Goal: Check status: Check status

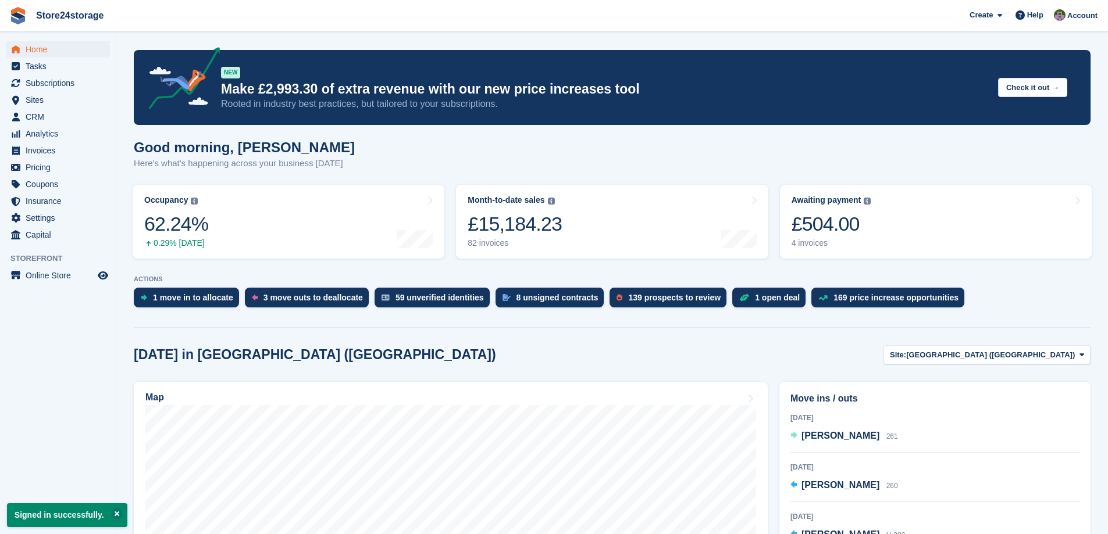
scroll to position [174, 0]
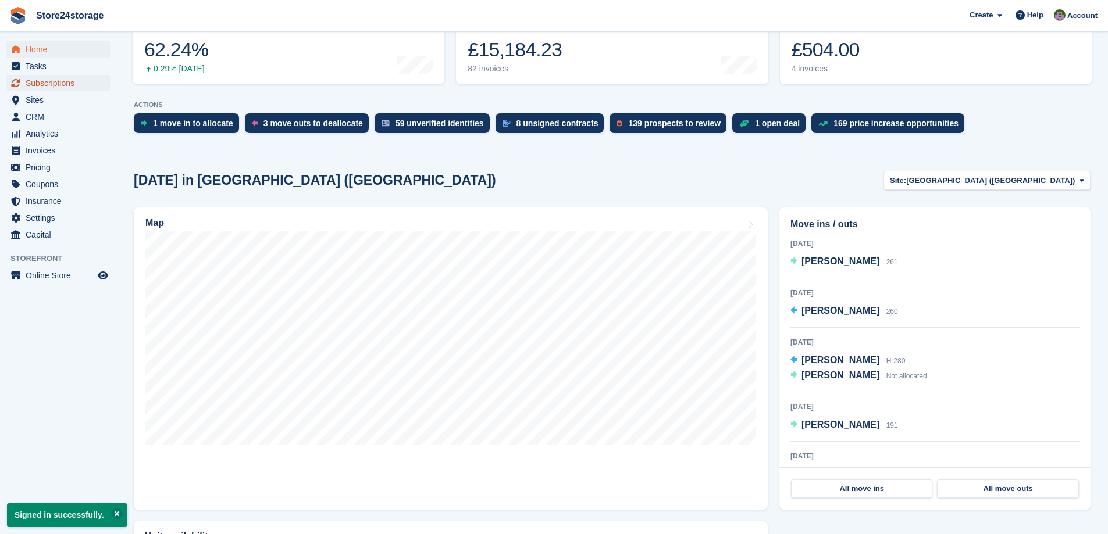
click at [68, 87] on span "Subscriptions" at bounding box center [61, 83] width 70 height 16
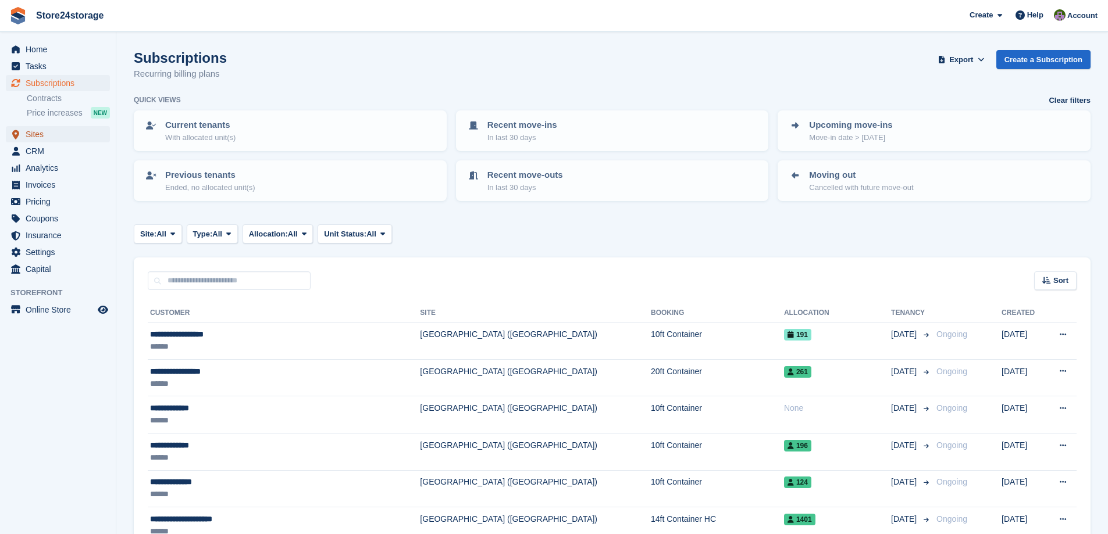
click at [51, 136] on span "Sites" at bounding box center [61, 134] width 70 height 16
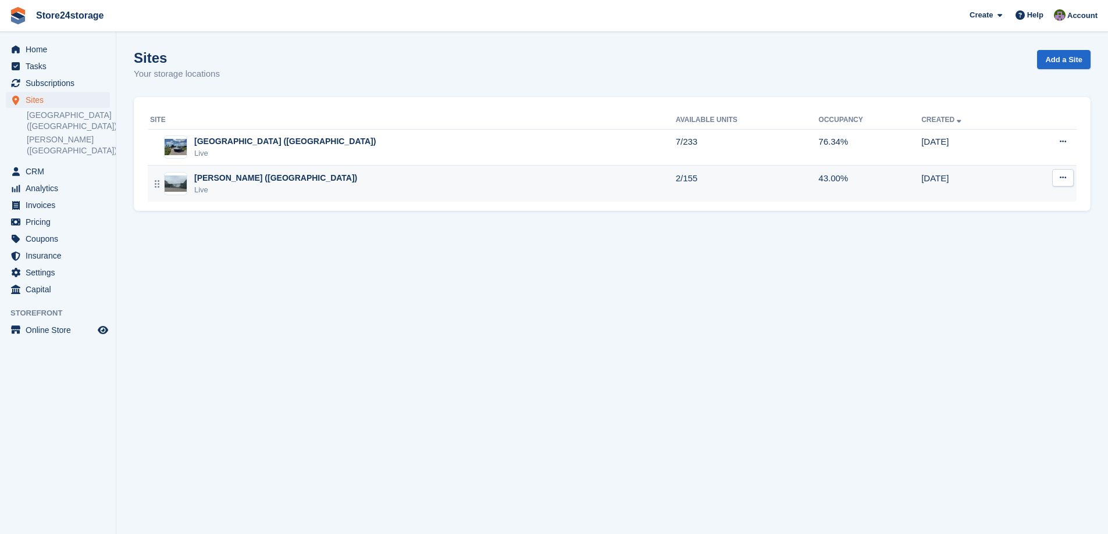
click at [450, 190] on div "Warley Brentwood (Essex) Live" at bounding box center [413, 184] width 526 height 24
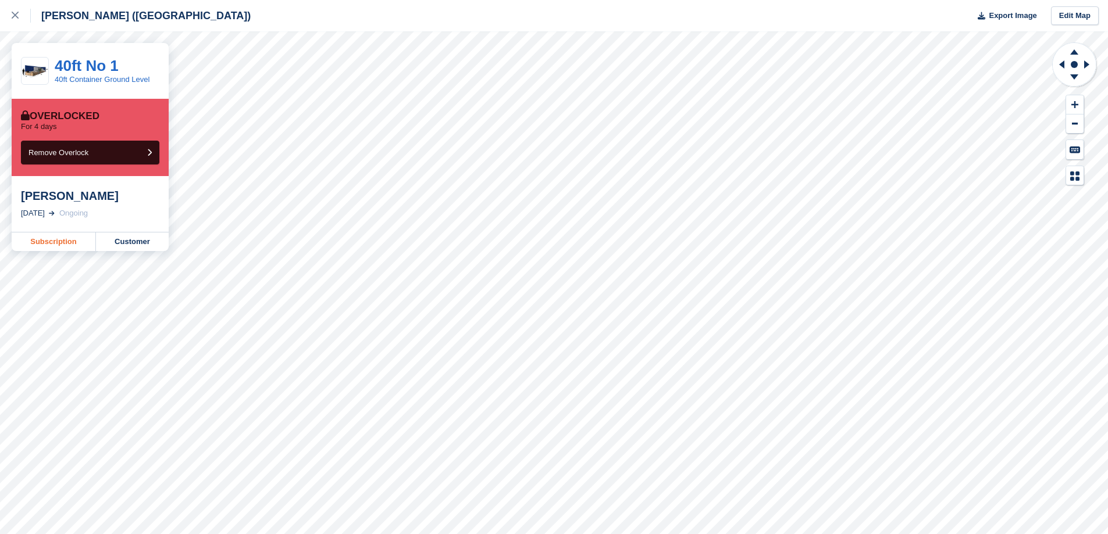
click at [58, 244] on link "Subscription" at bounding box center [54, 242] width 84 height 19
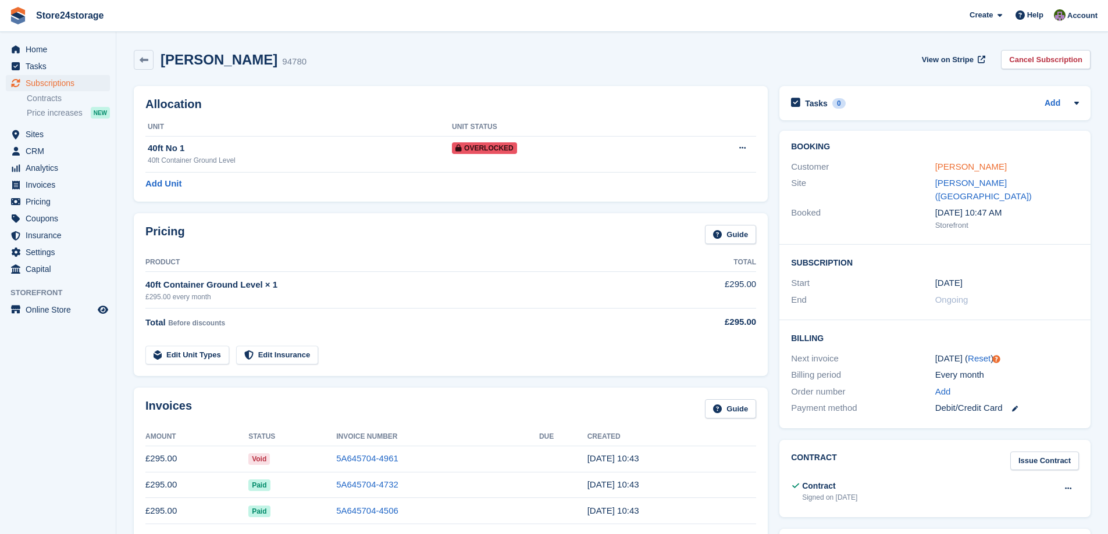
click at [968, 168] on link "Claudiu Nania" at bounding box center [971, 167] width 72 height 10
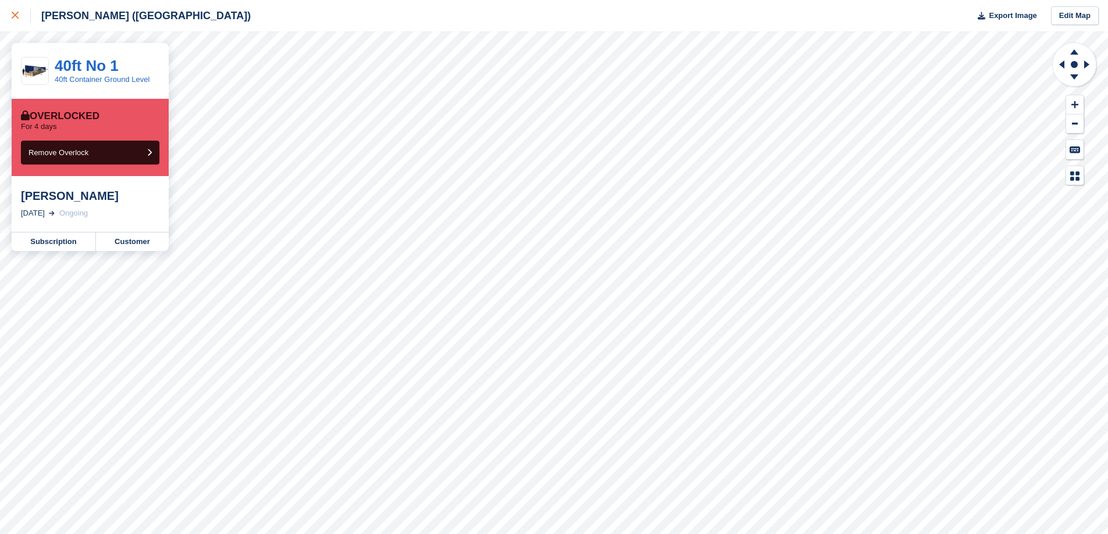
click at [12, 13] on icon at bounding box center [15, 15] width 7 height 7
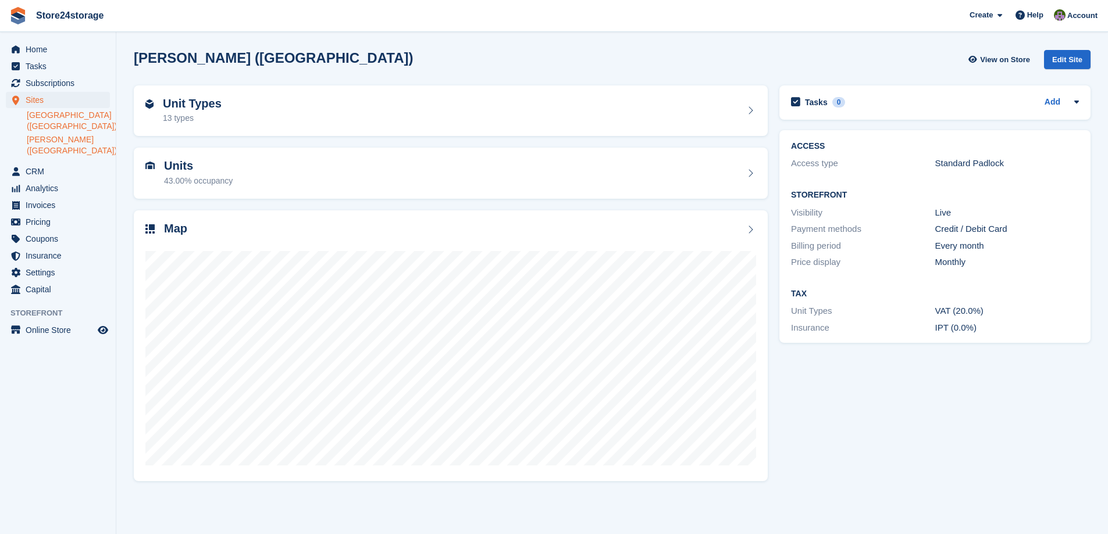
click at [51, 120] on link "[GEOGRAPHIC_DATA] ([GEOGRAPHIC_DATA])" at bounding box center [68, 121] width 83 height 22
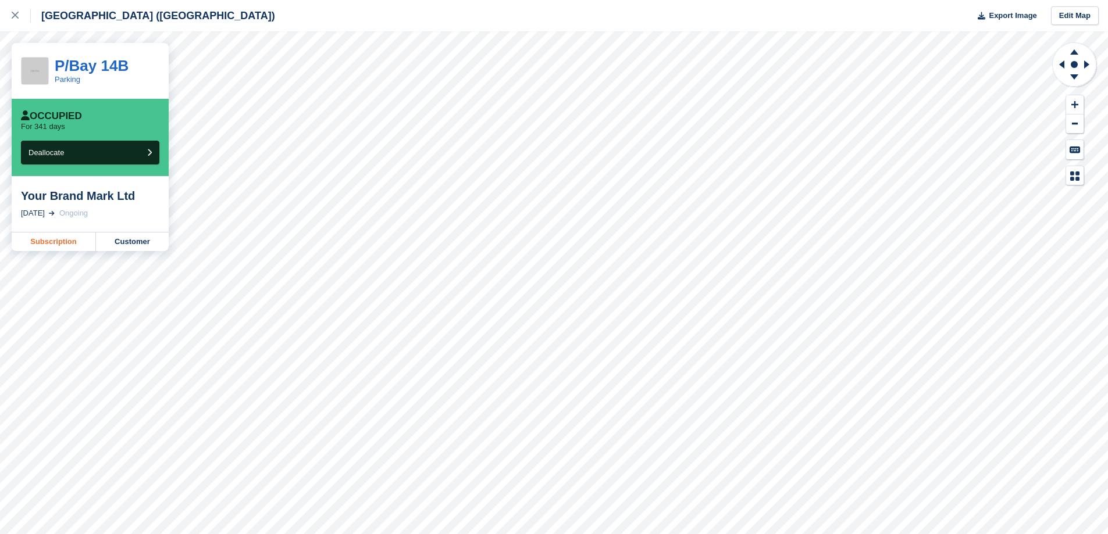
click at [54, 243] on link "Subscription" at bounding box center [54, 242] width 84 height 19
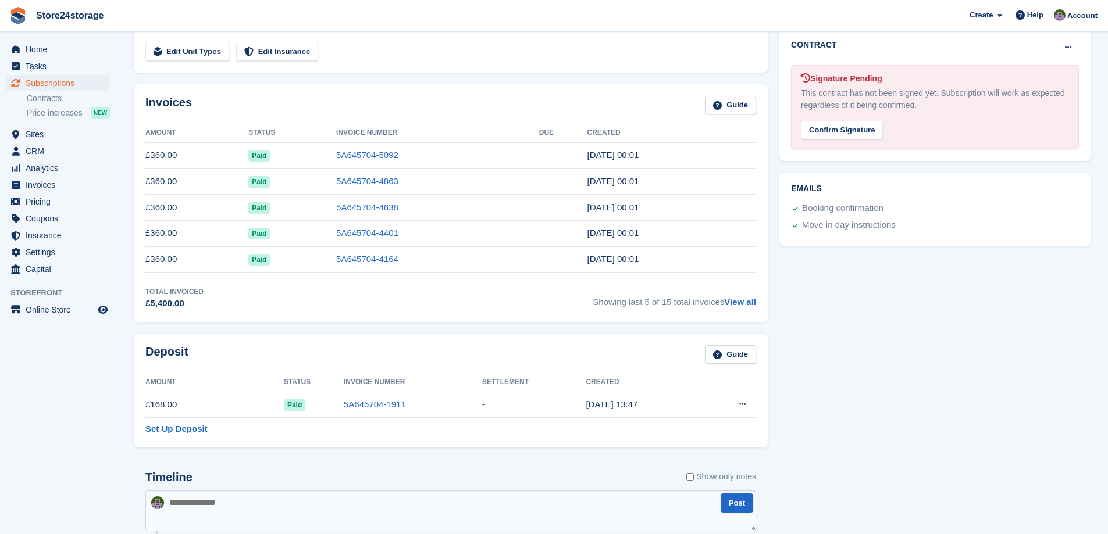
scroll to position [466, 0]
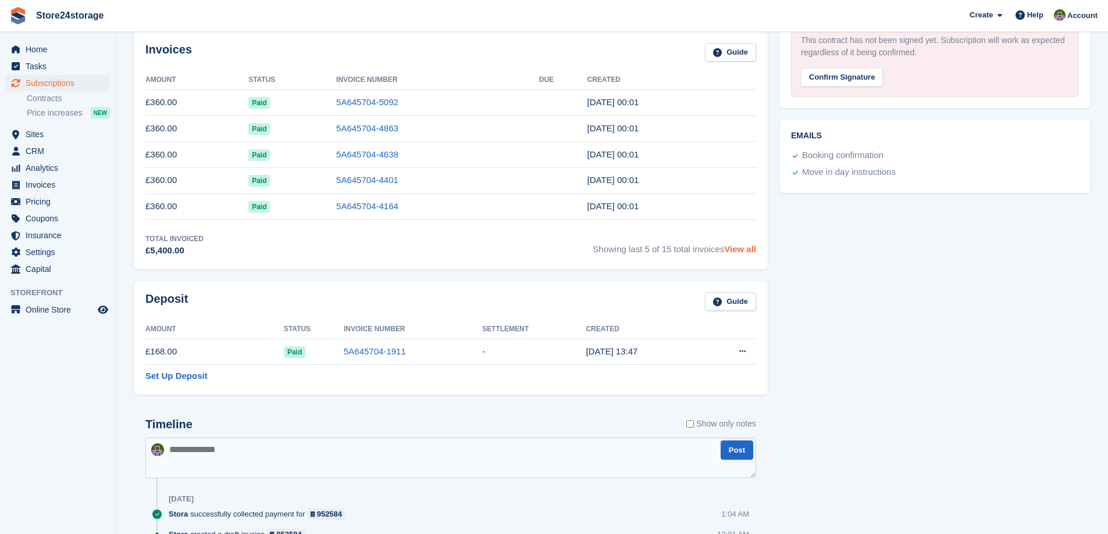
click at [734, 249] on link "View all" at bounding box center [740, 249] width 32 height 10
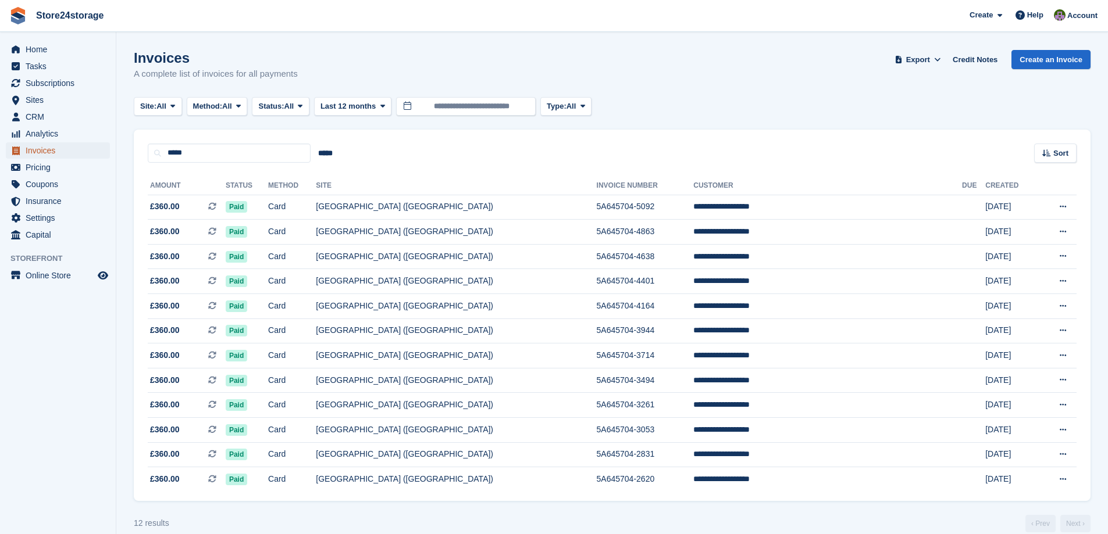
click at [55, 148] on span "Invoices" at bounding box center [61, 150] width 70 height 16
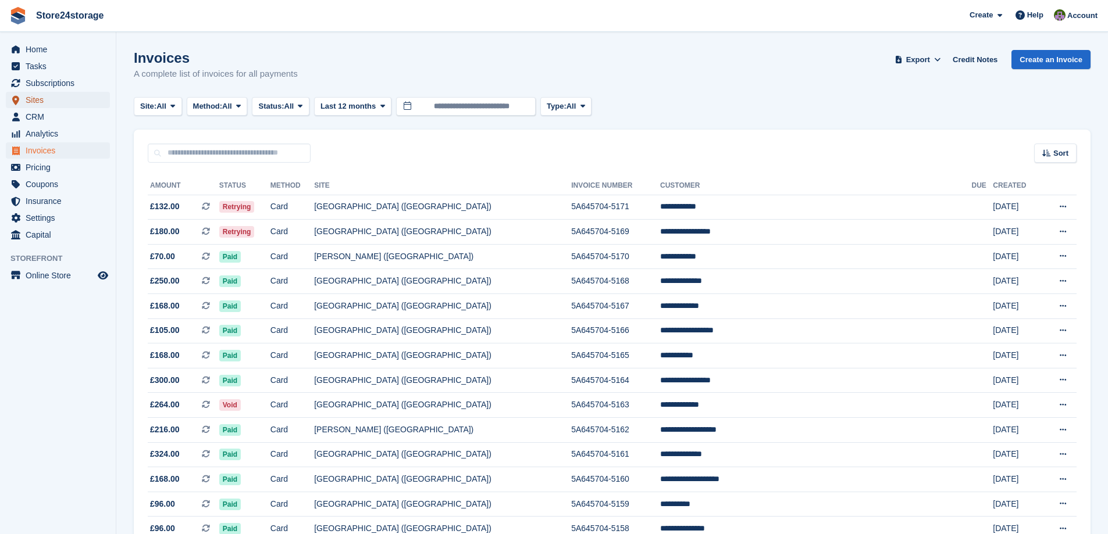
click at [56, 94] on span "Sites" at bounding box center [61, 100] width 70 height 16
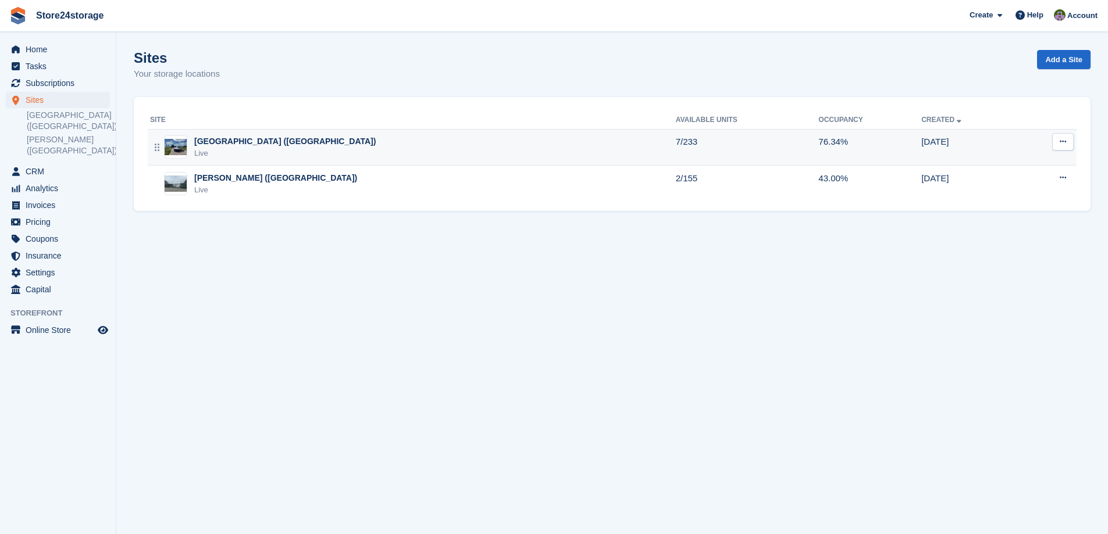
click at [211, 146] on div "[GEOGRAPHIC_DATA] ([GEOGRAPHIC_DATA])" at bounding box center [284, 141] width 181 height 12
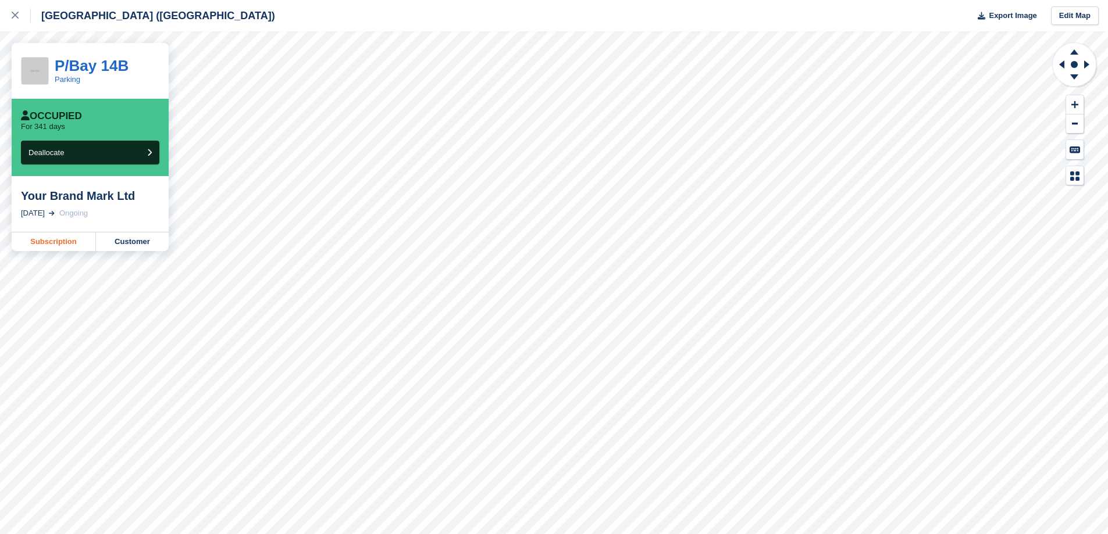
click at [50, 247] on link "Subscription" at bounding box center [54, 242] width 84 height 19
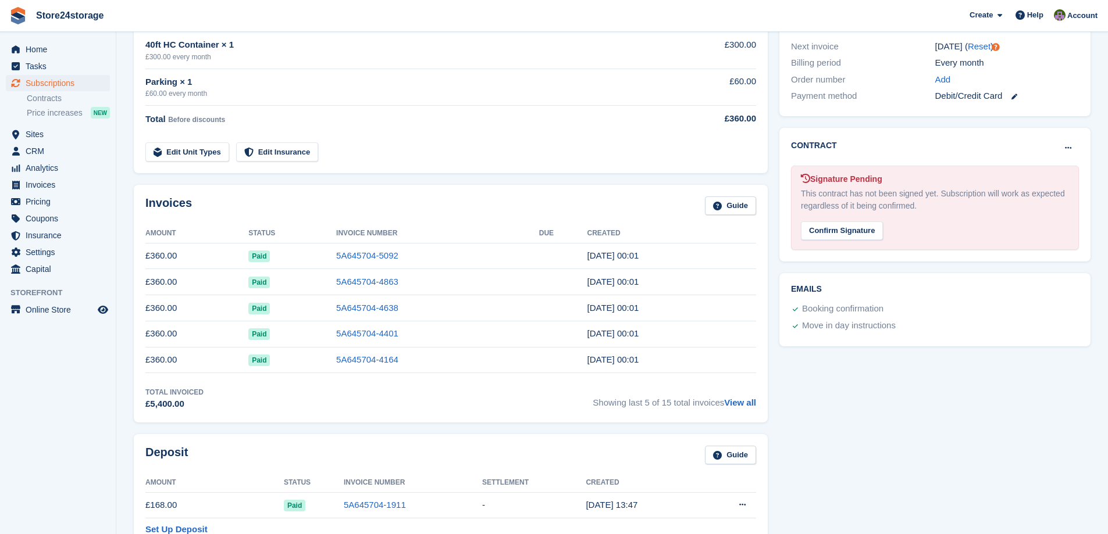
scroll to position [349, 0]
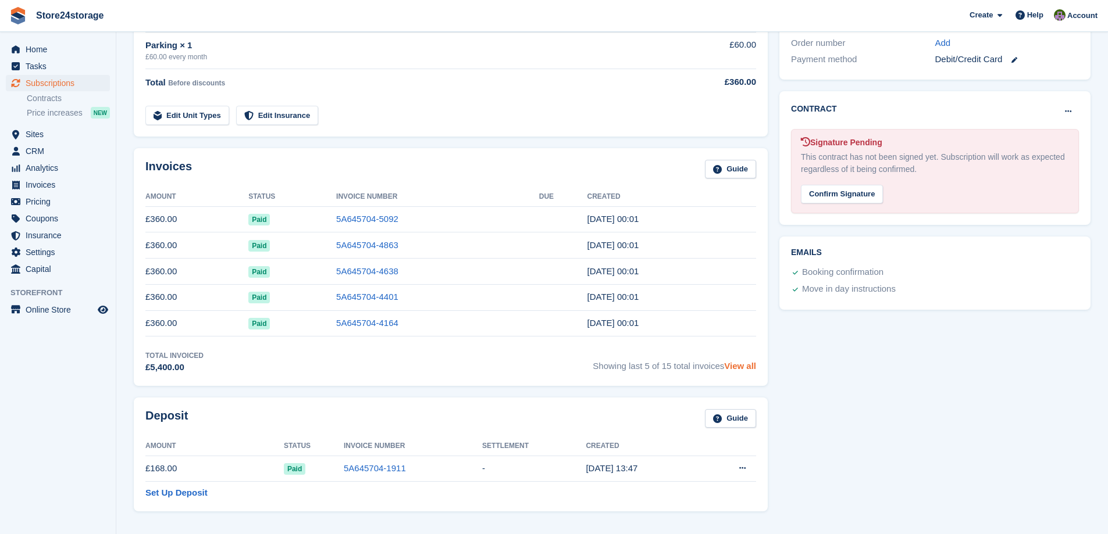
click at [732, 366] on link "View all" at bounding box center [740, 366] width 32 height 10
